Goal: Check status: Check status

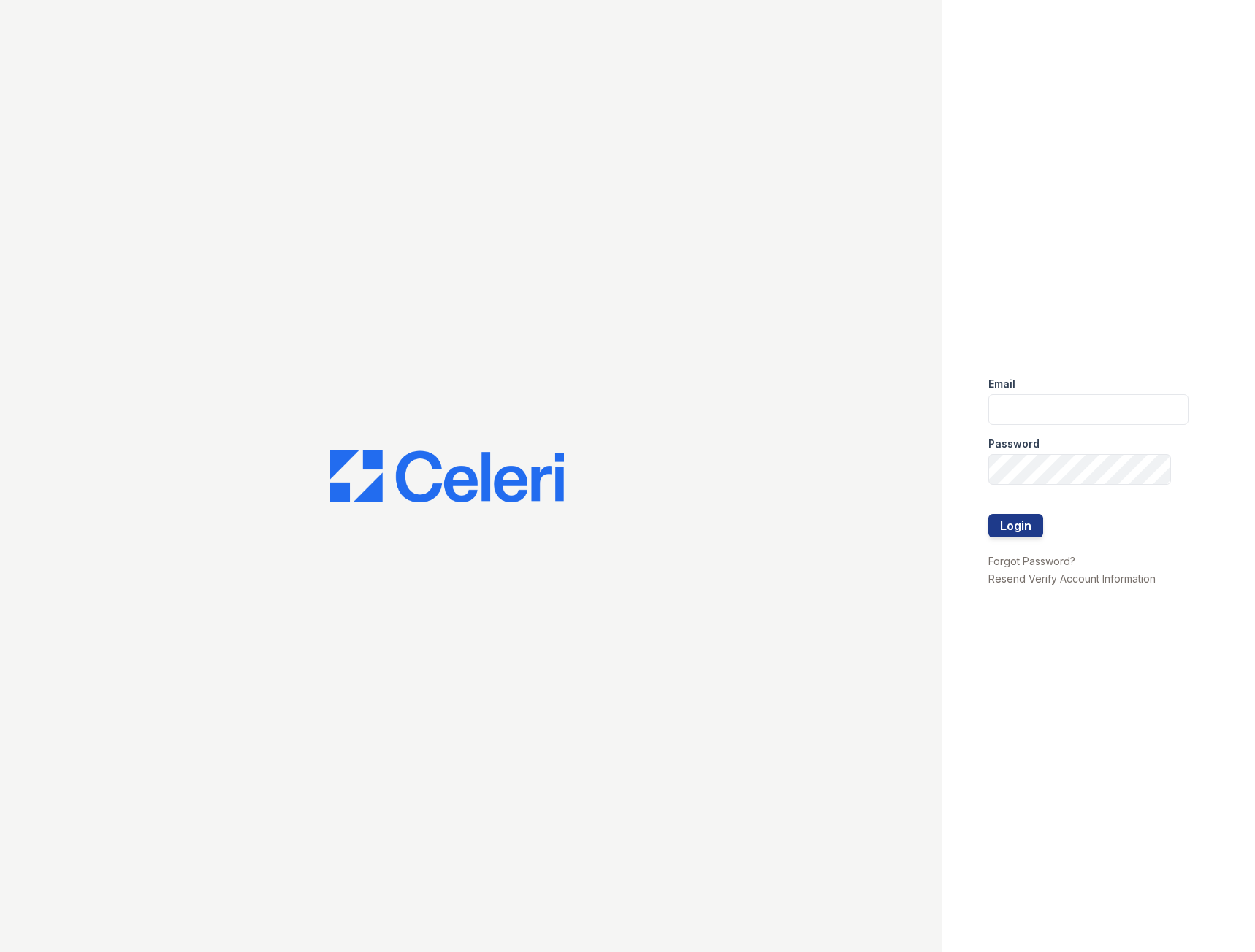
drag, startPoint x: 1048, startPoint y: 432, endPoint x: 1050, endPoint y: 410, distance: 22.1
click at [1048, 432] on div "Password" at bounding box center [1088, 440] width 200 height 29
click at [1054, 393] on div "Email" at bounding box center [1088, 380] width 200 height 29
click at [1070, 408] on input "email" at bounding box center [1088, 410] width 200 height 31
type input "Shiv@auranewyork.com"
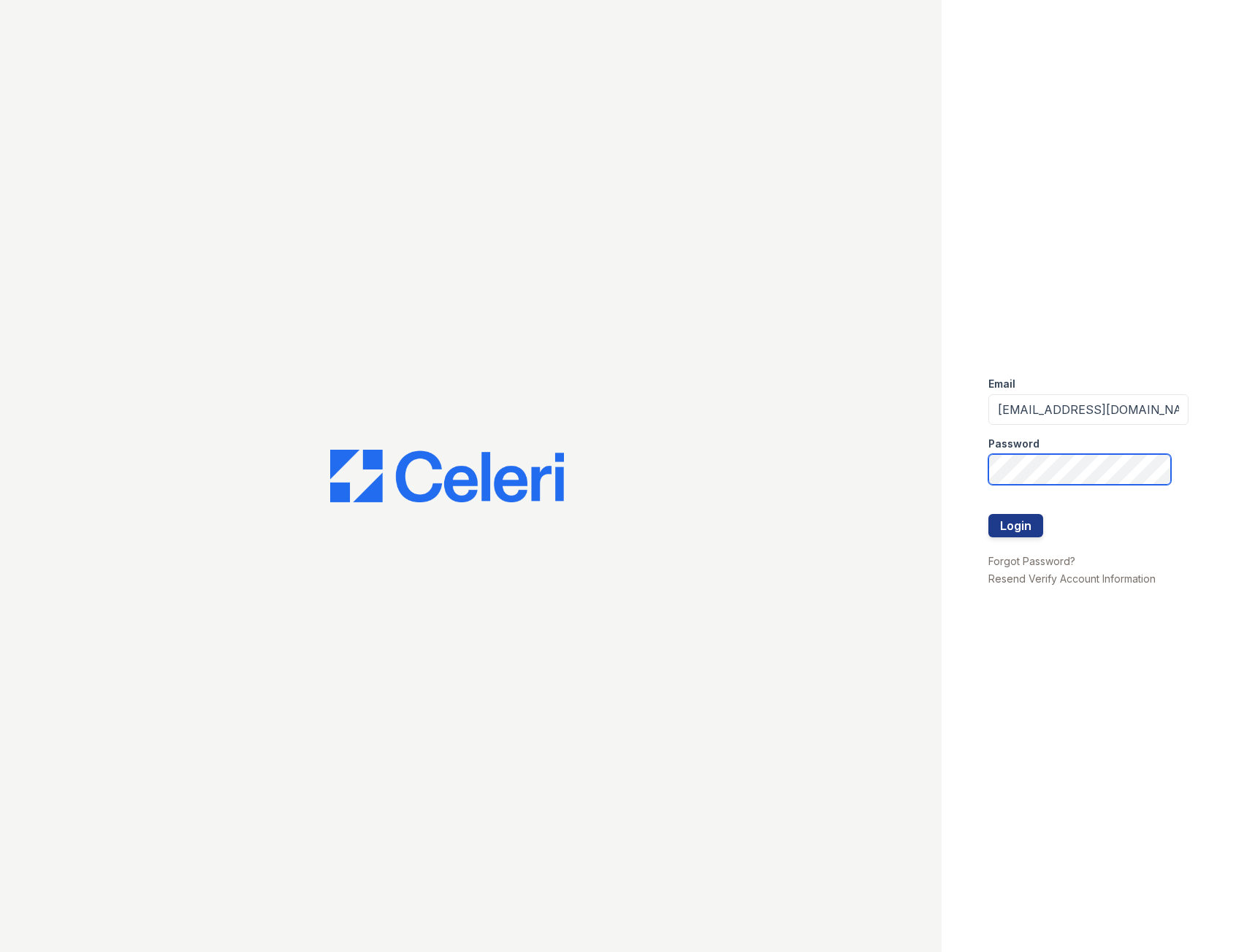
click at [988, 514] on button "Login" at bounding box center [1015, 526] width 55 height 23
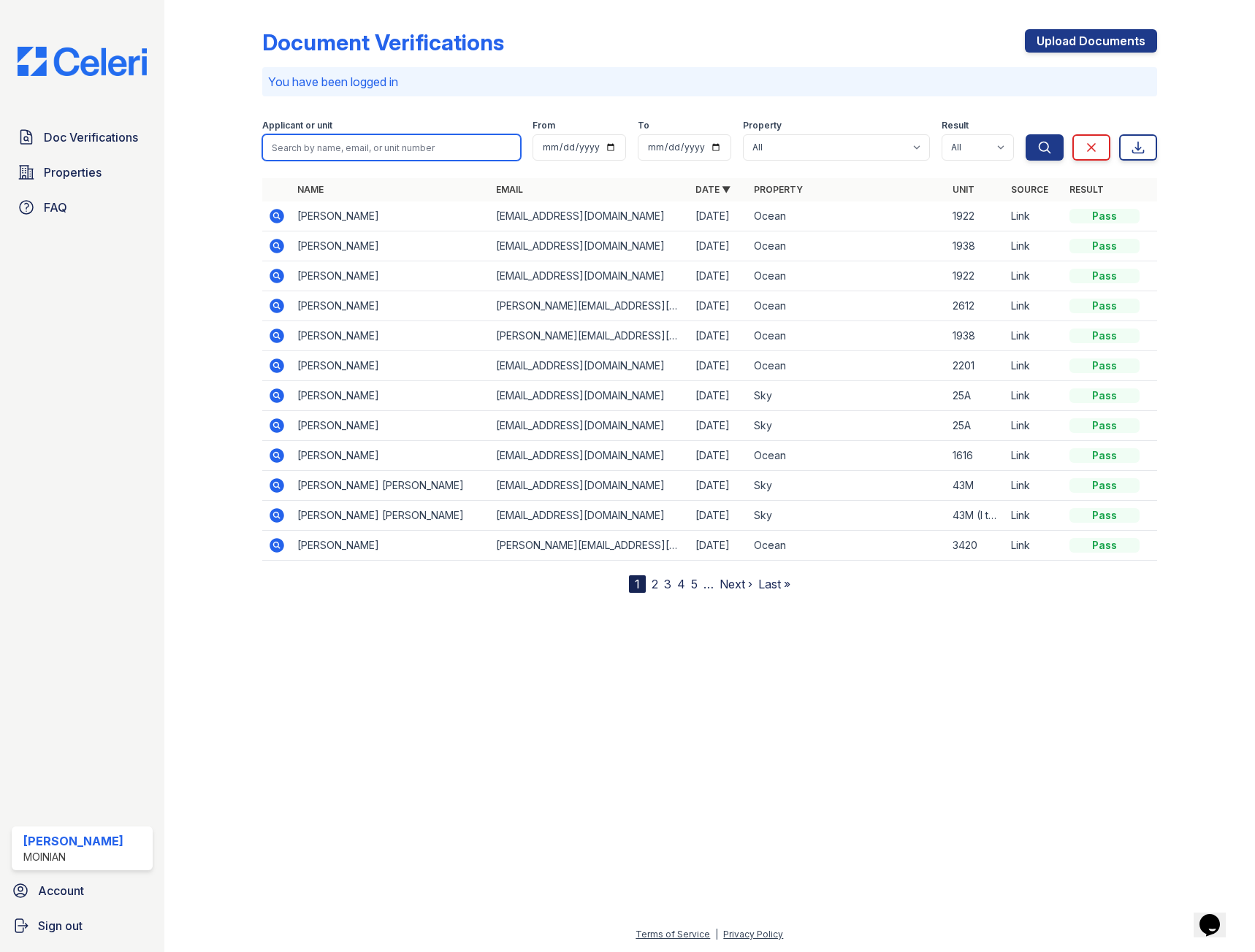
click at [339, 154] on input "search" at bounding box center [392, 147] width 259 height 26
type input "deakins"
click at [1026, 134] on button "Search" at bounding box center [1044, 147] width 38 height 26
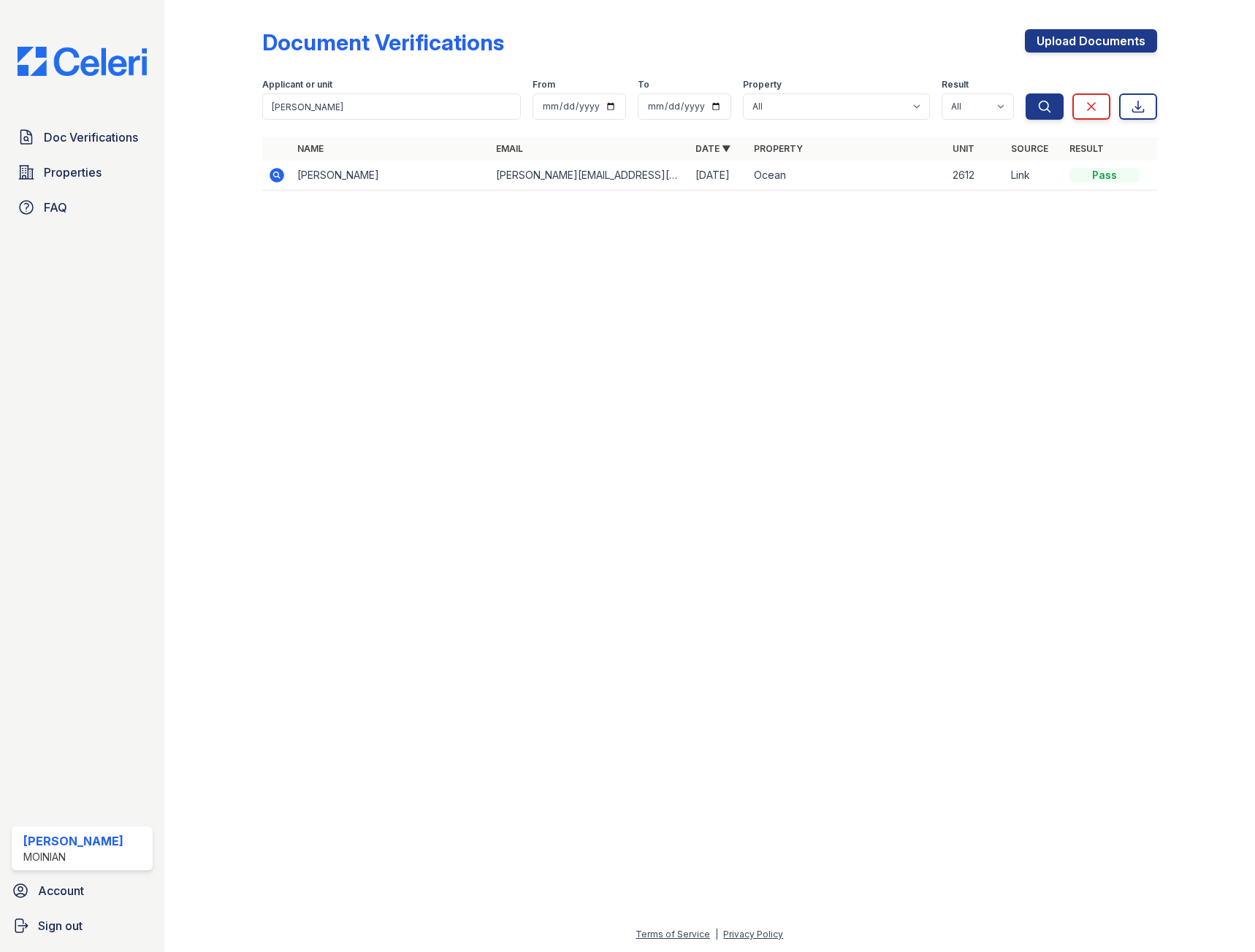
click at [276, 173] on icon at bounding box center [276, 174] width 4 height 4
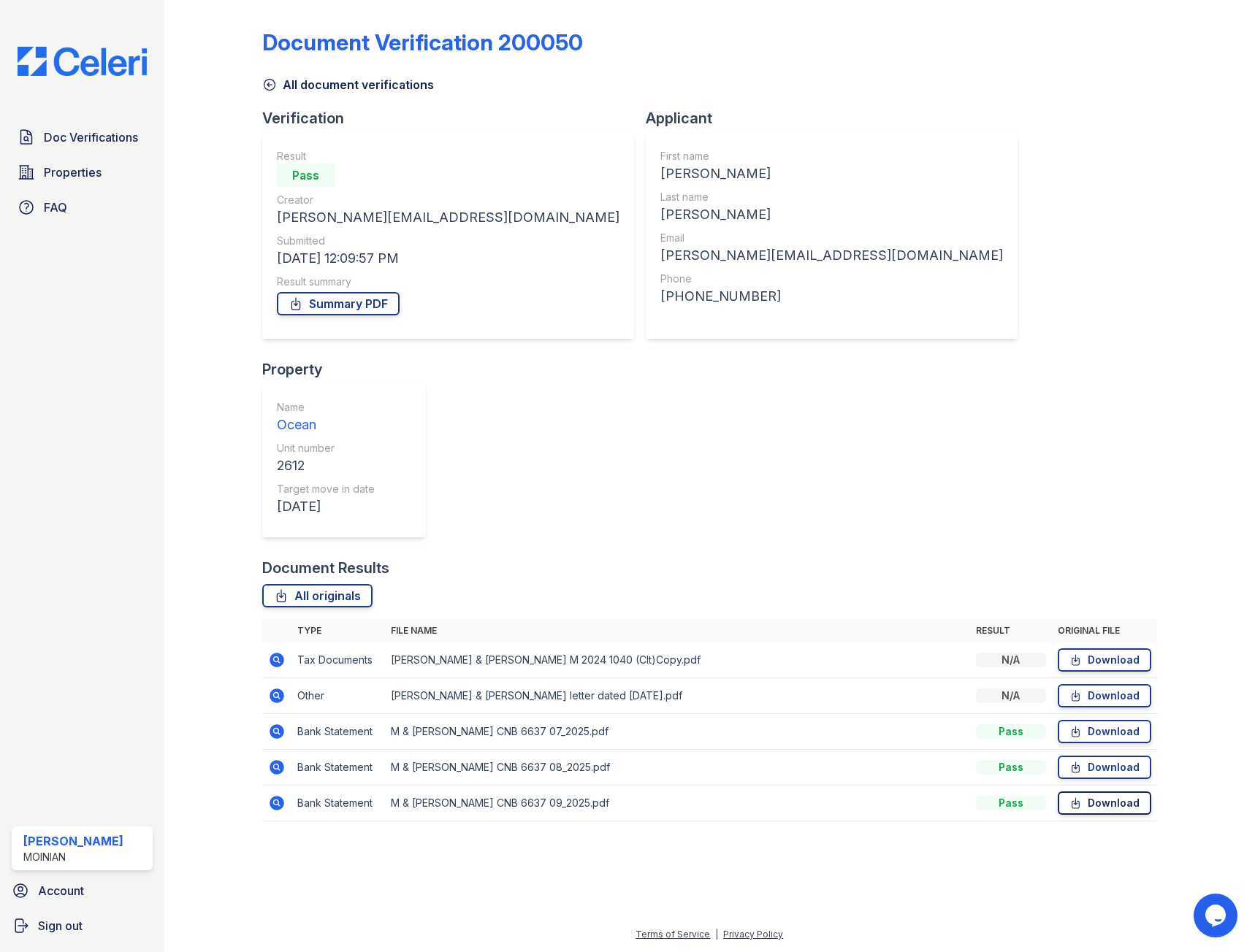
click at [1091, 792] on link "Download" at bounding box center [1104, 803] width 94 height 23
drag, startPoint x: 1091, startPoint y: 601, endPoint x: 1042, endPoint y: 88, distance: 515.3
click at [1042, 88] on div "All document verifications" at bounding box center [710, 80] width 895 height 26
click at [1110, 684] on link "Download" at bounding box center [1104, 696] width 94 height 23
click at [1089, 649] on link "Download" at bounding box center [1104, 660] width 94 height 23
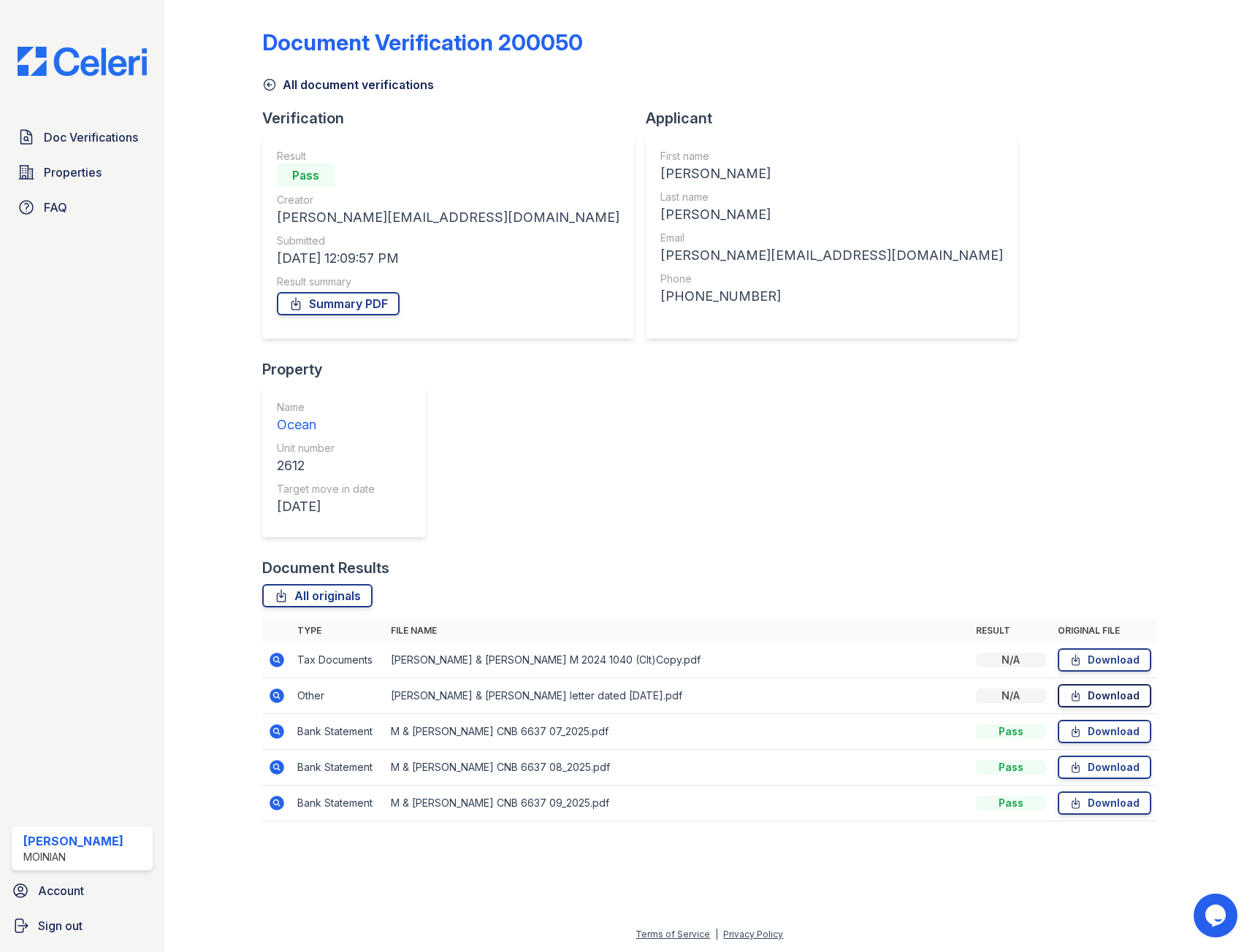
click at [1082, 689] on icon at bounding box center [1075, 696] width 13 height 14
click at [1086, 684] on link "Download" at bounding box center [1104, 696] width 94 height 23
click at [278, 80] on link "All document verifications" at bounding box center [348, 85] width 172 height 17
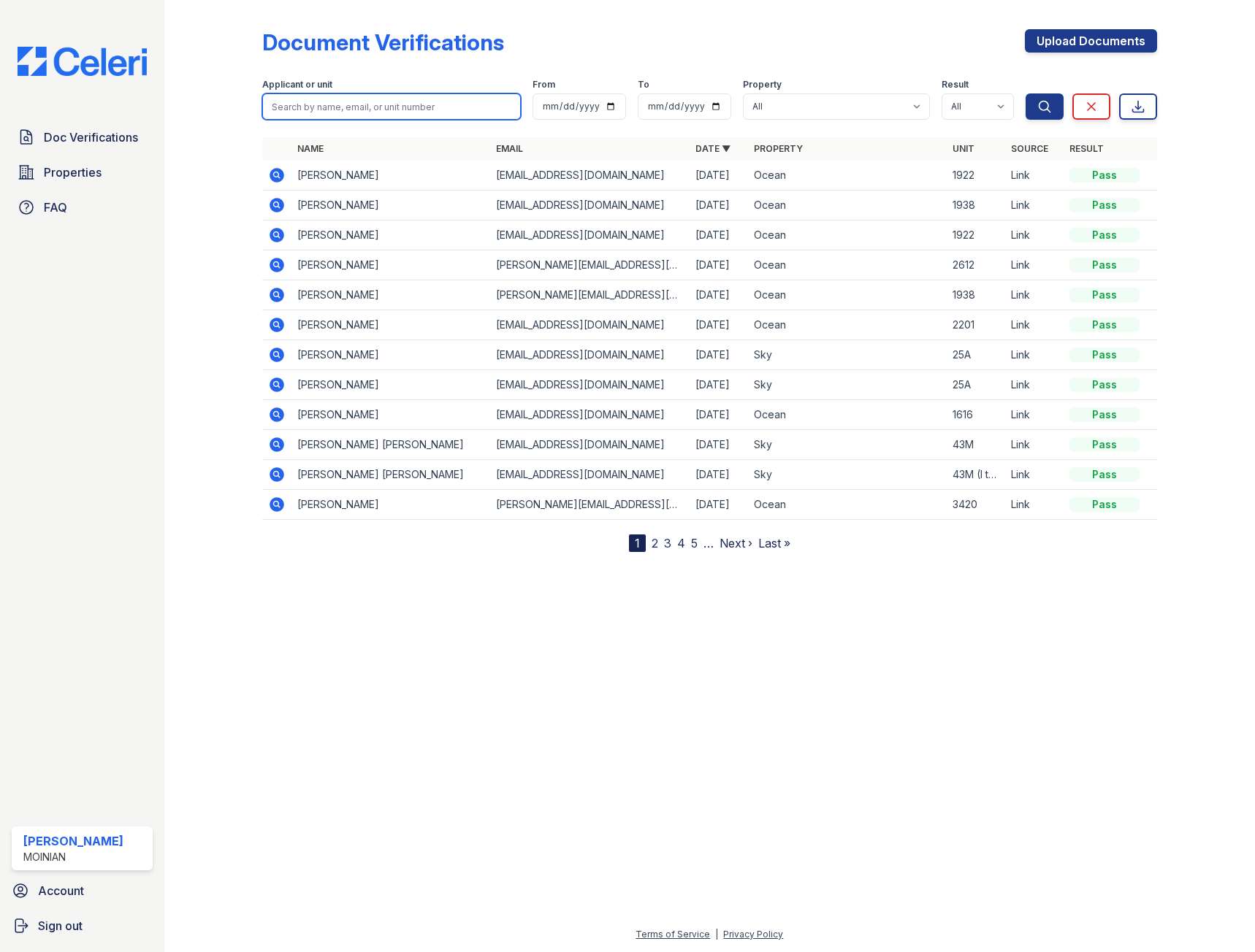
click at [352, 110] on input "search" at bounding box center [392, 106] width 259 height 26
type input "henry"
click at [1026, 94] on button "Search" at bounding box center [1044, 106] width 38 height 26
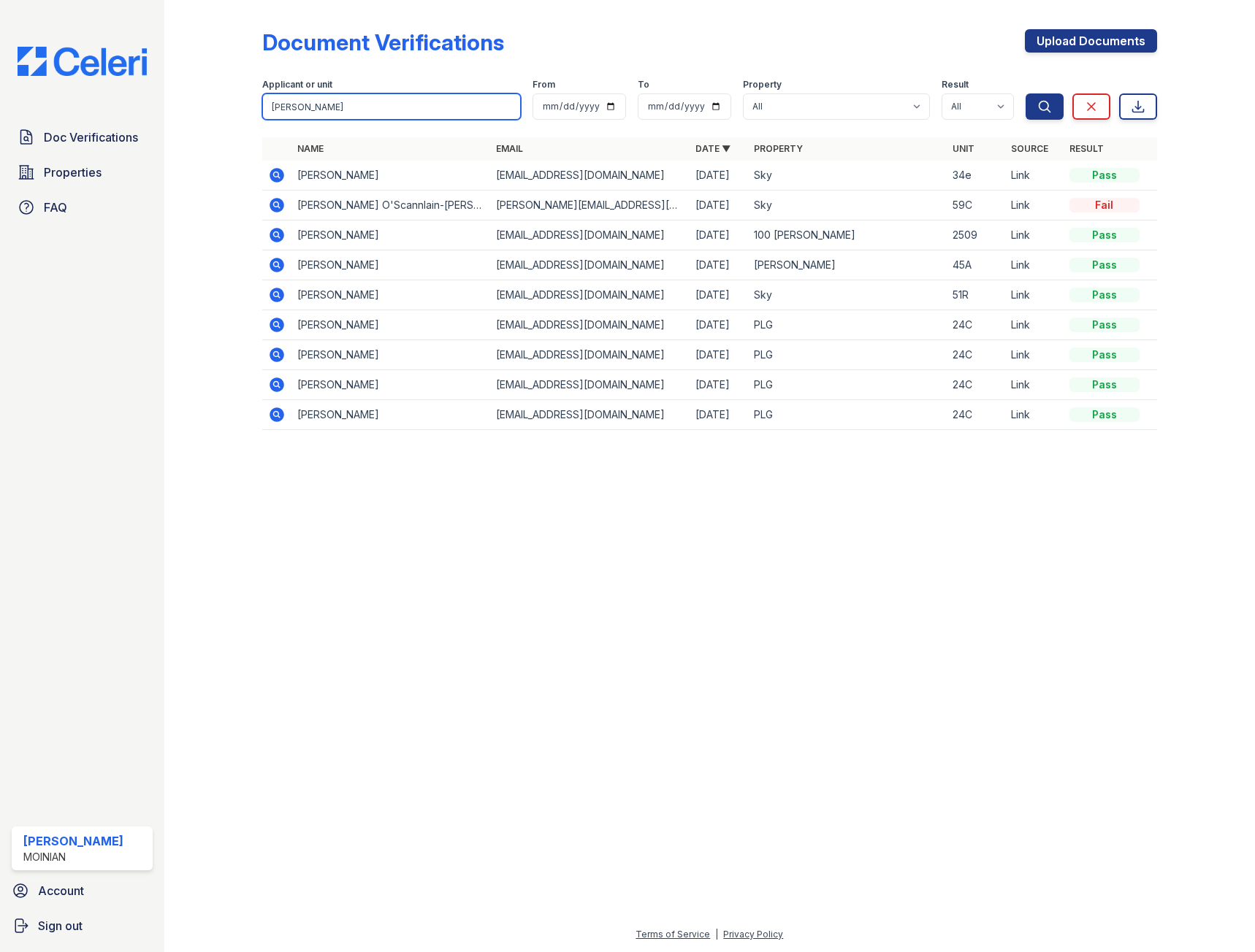
click at [352, 110] on input "henry" at bounding box center [392, 106] width 259 height 26
click at [423, 98] on input "search" at bounding box center [392, 106] width 259 height 26
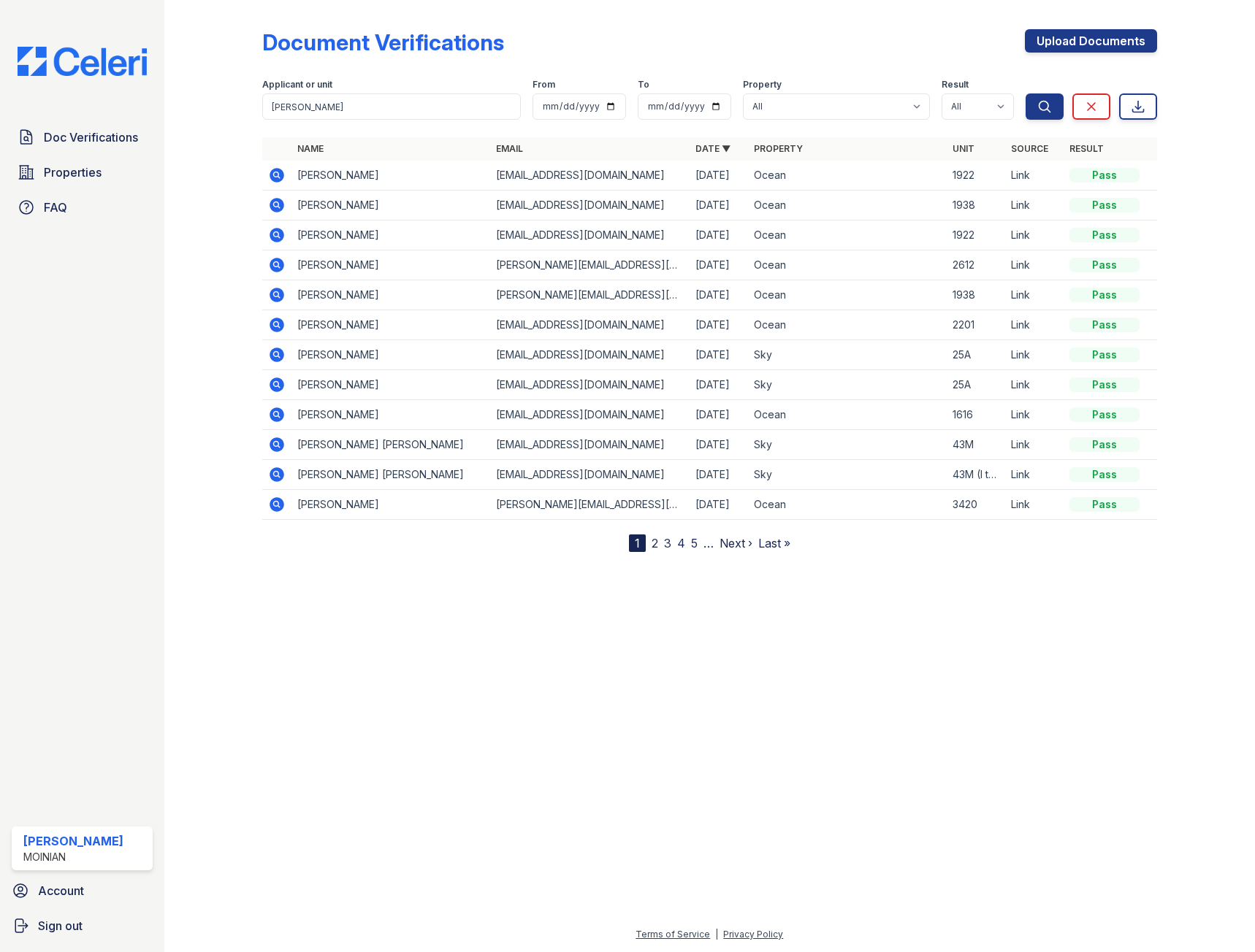
click at [277, 266] on icon at bounding box center [276, 264] width 4 height 4
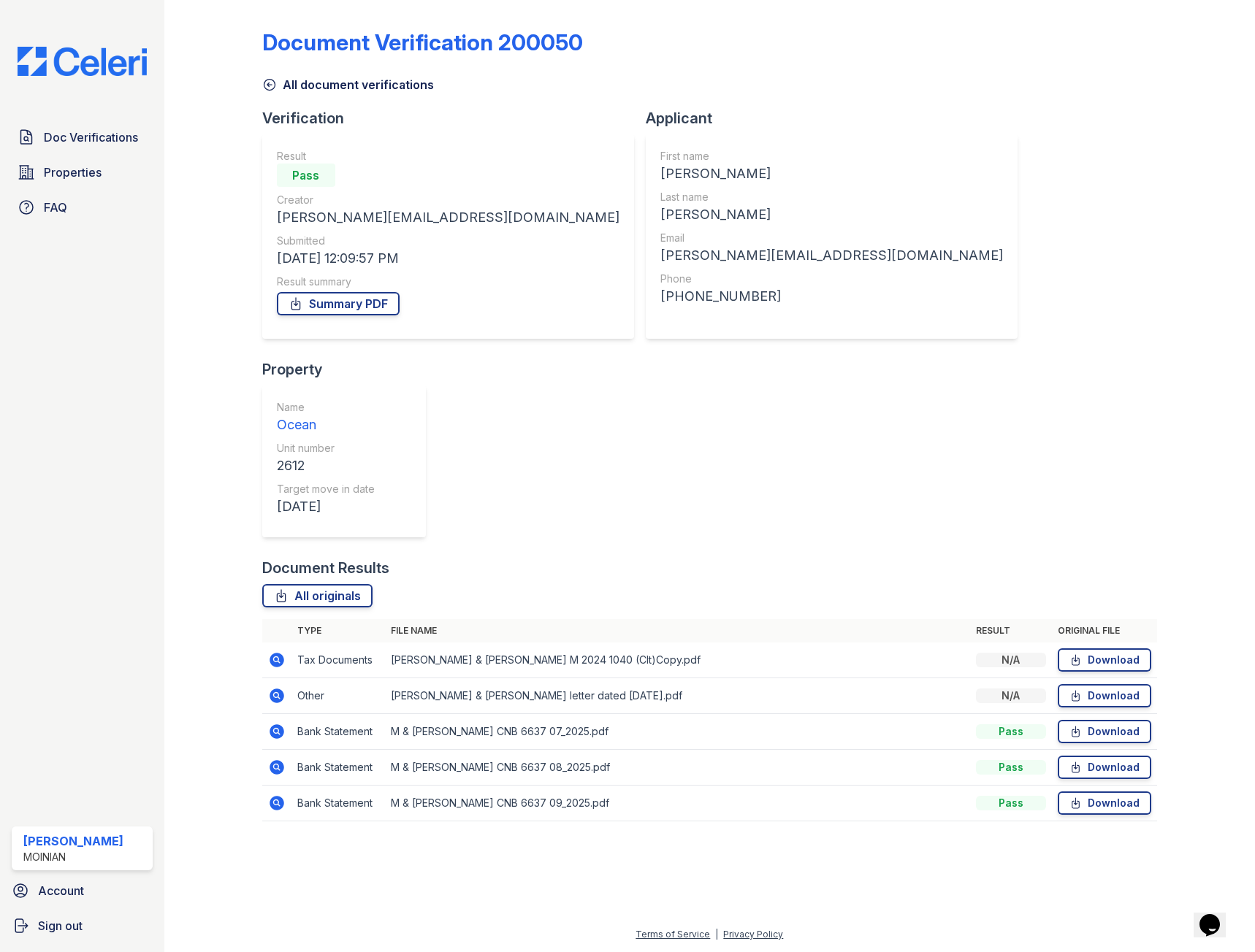
click at [261, 73] on div at bounding box center [224, 420] width 74 height 830
drag, startPoint x: 267, startPoint y: 73, endPoint x: 241, endPoint y: 82, distance: 27.5
click at [241, 82] on div at bounding box center [224, 420] width 74 height 830
click at [261, 85] on div at bounding box center [224, 420] width 74 height 830
click at [274, 82] on icon at bounding box center [269, 84] width 15 height 14
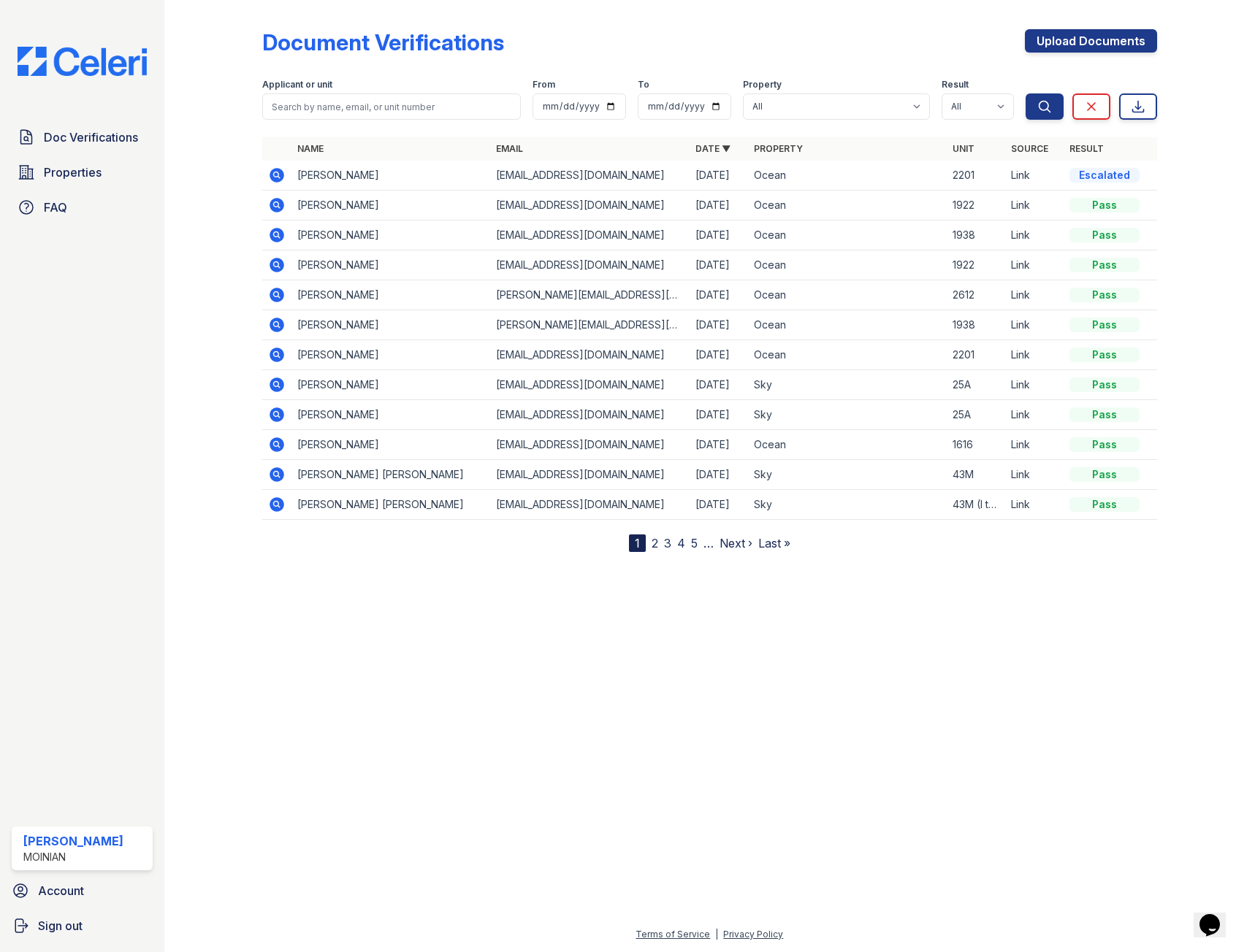
click at [277, 292] on icon at bounding box center [277, 295] width 17 height 17
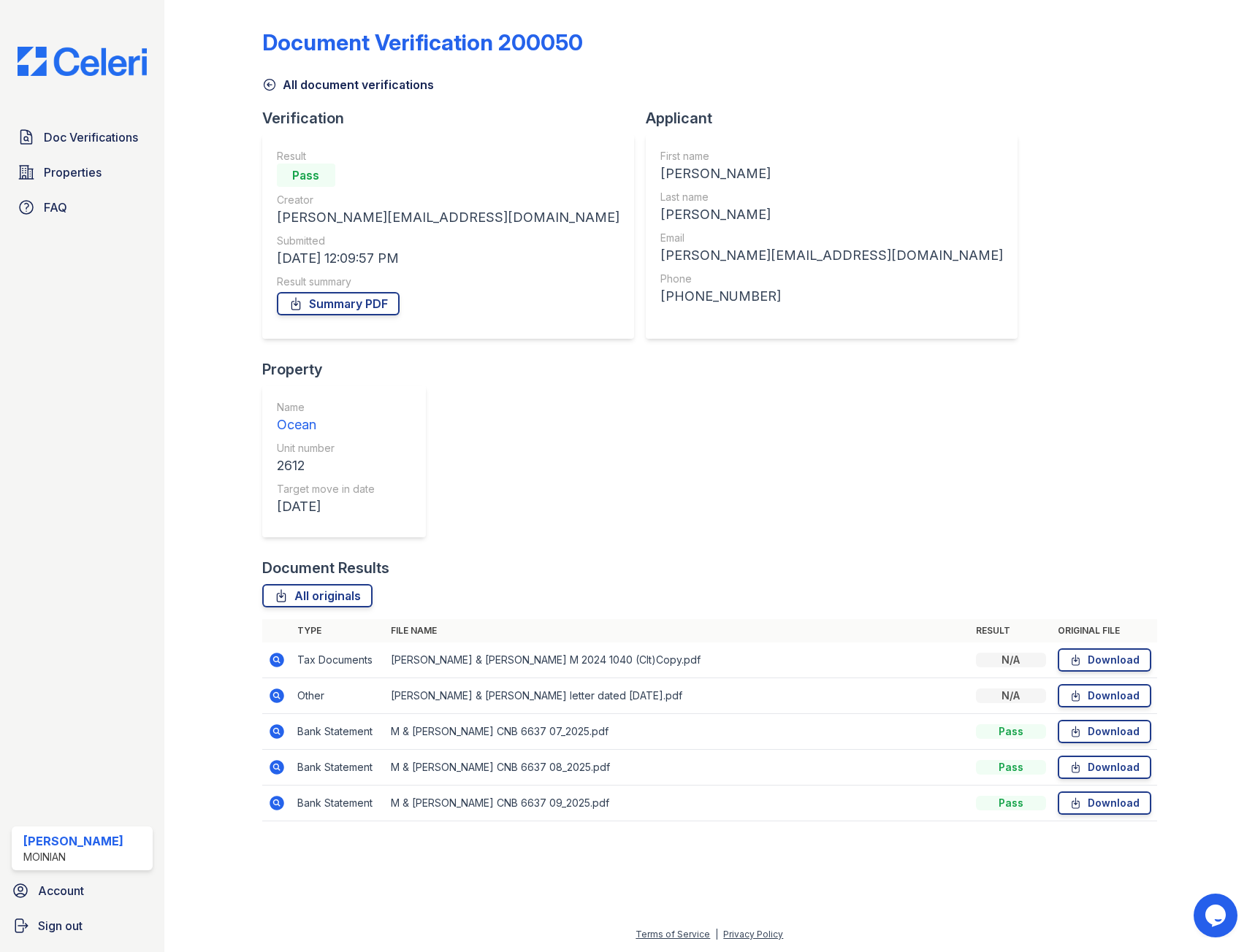
click at [109, 55] on img at bounding box center [82, 61] width 153 height 29
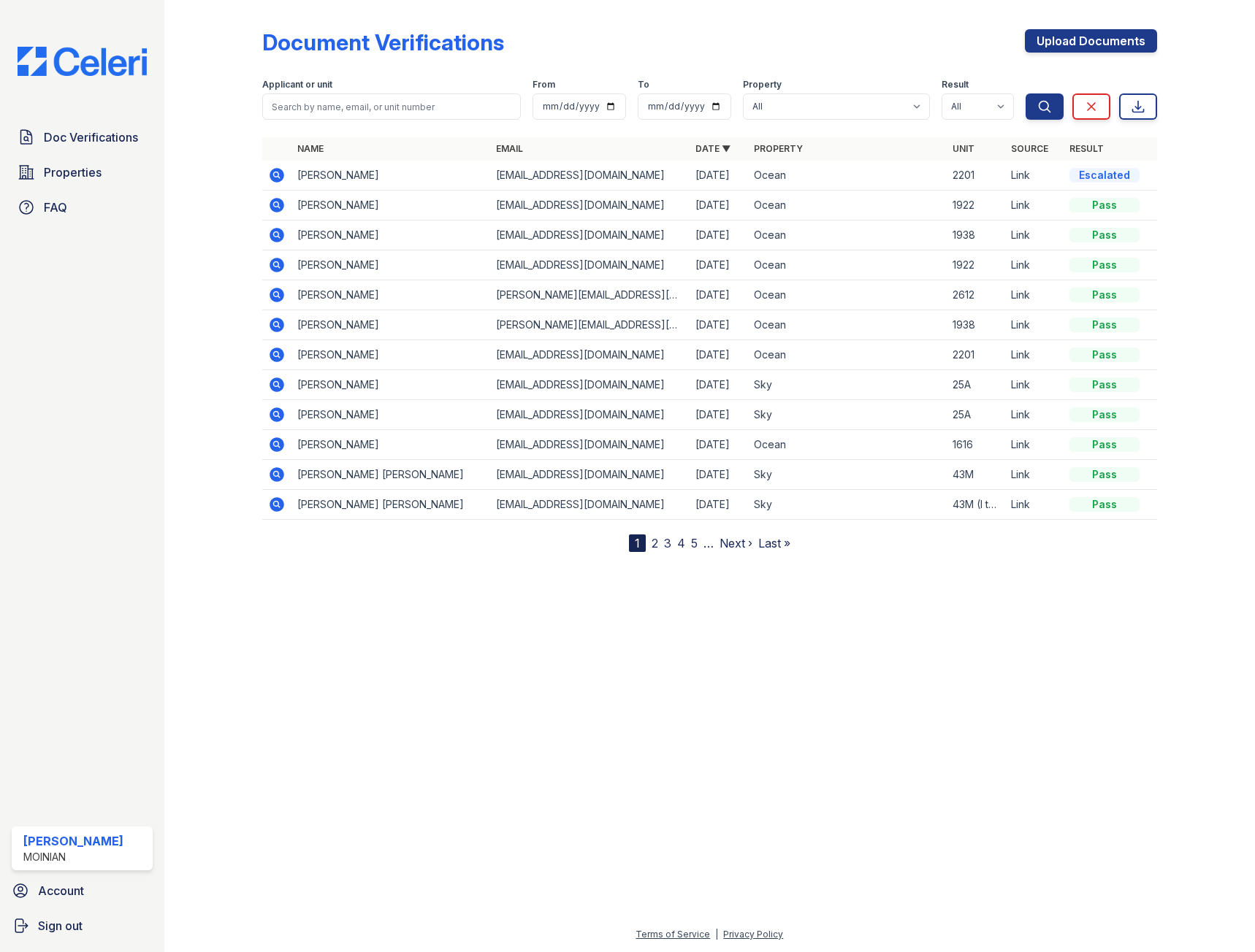
click at [112, 49] on img at bounding box center [82, 61] width 153 height 29
click at [277, 181] on icon at bounding box center [277, 175] width 15 height 14
